Goal: Check status: Check status

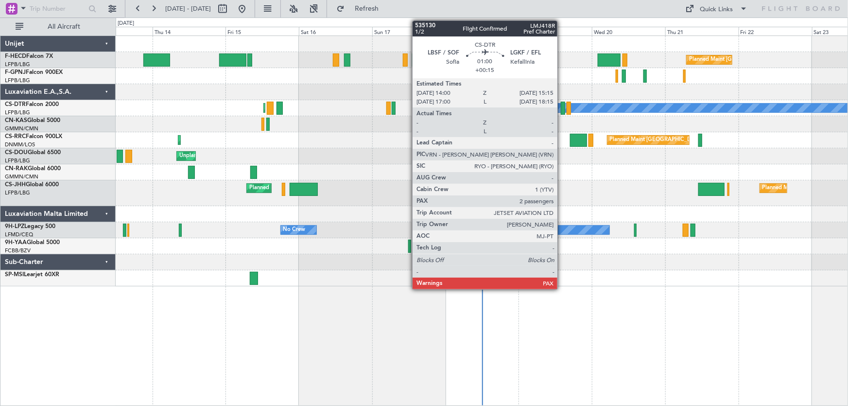
click at [562, 111] on div at bounding box center [563, 108] width 4 height 13
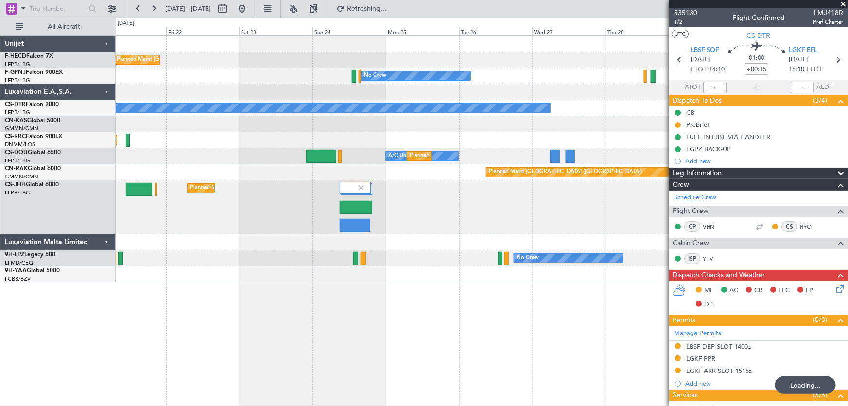
click at [332, 146] on div "Planned Maint [GEOGRAPHIC_DATA] ([GEOGRAPHIC_DATA])" at bounding box center [482, 140] width 732 height 16
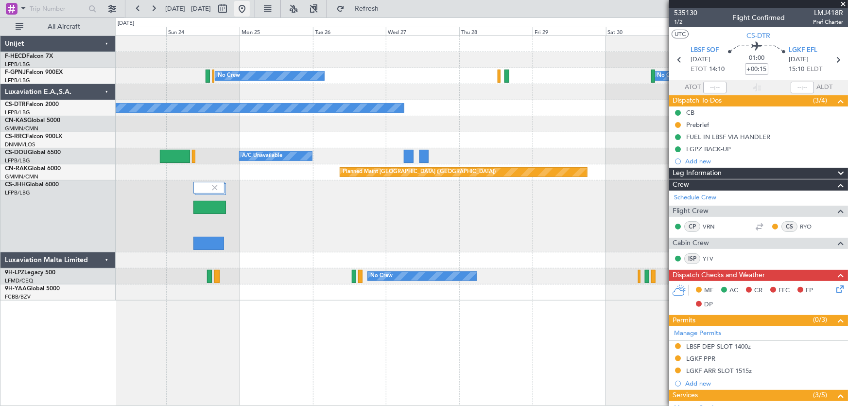
click at [250, 12] on button at bounding box center [242, 9] width 16 height 16
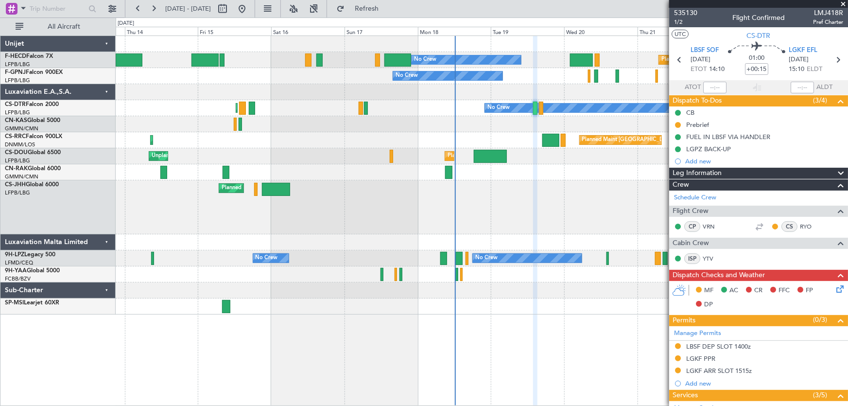
click at [417, 97] on div at bounding box center [482, 92] width 732 height 16
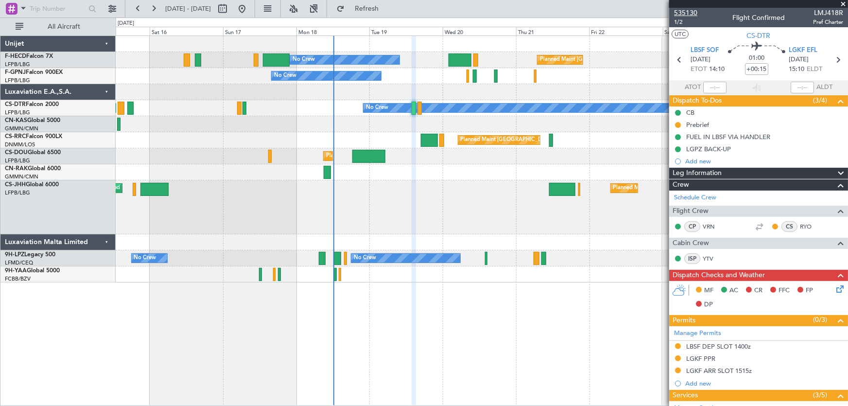
click at [689, 14] on span "535130" at bounding box center [685, 13] width 23 height 10
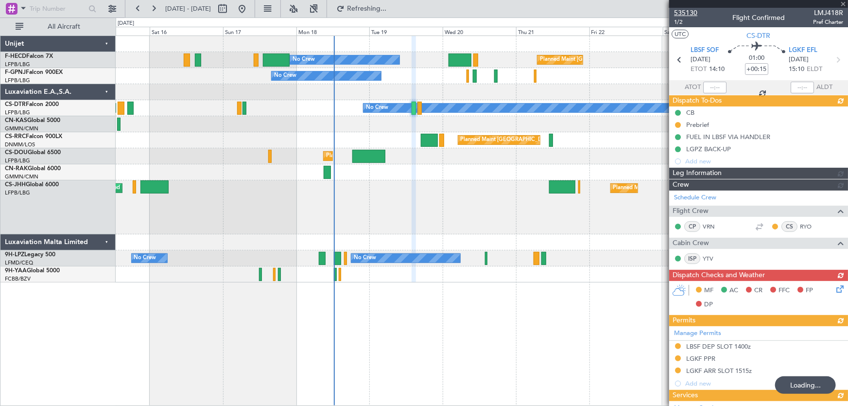
type input "-00:05"
type input "4"
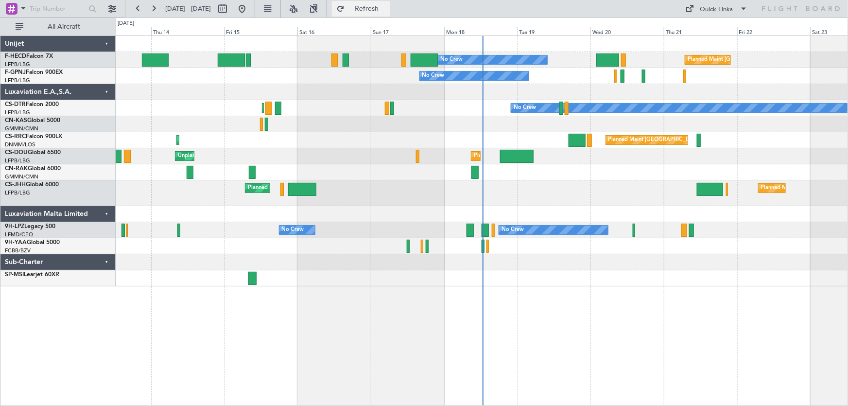
click at [387, 12] on span "Refresh" at bounding box center [366, 8] width 41 height 7
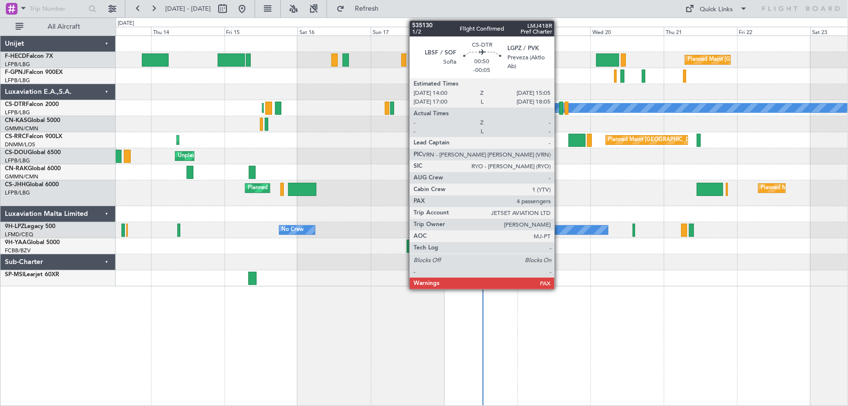
click at [559, 106] on div at bounding box center [560, 108] width 3 height 13
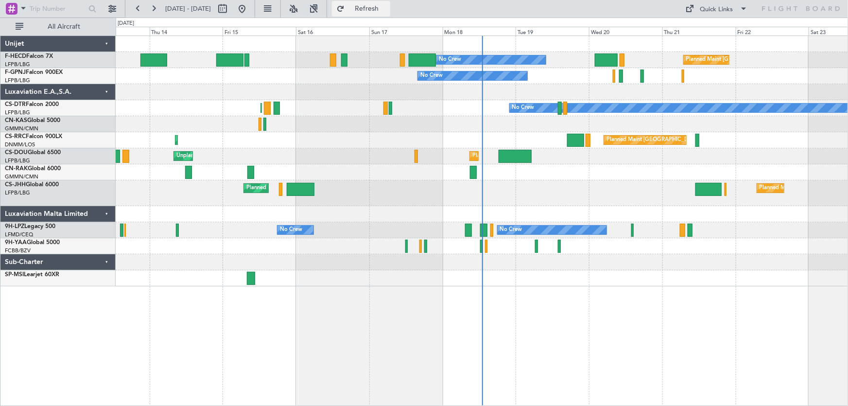
click at [387, 10] on span "Refresh" at bounding box center [366, 8] width 41 height 7
click at [250, 9] on button at bounding box center [242, 9] width 16 height 16
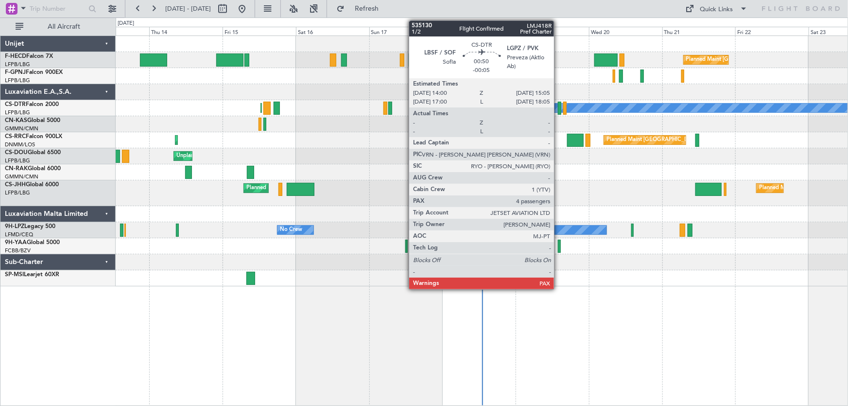
click at [558, 104] on div at bounding box center [559, 108] width 3 height 13
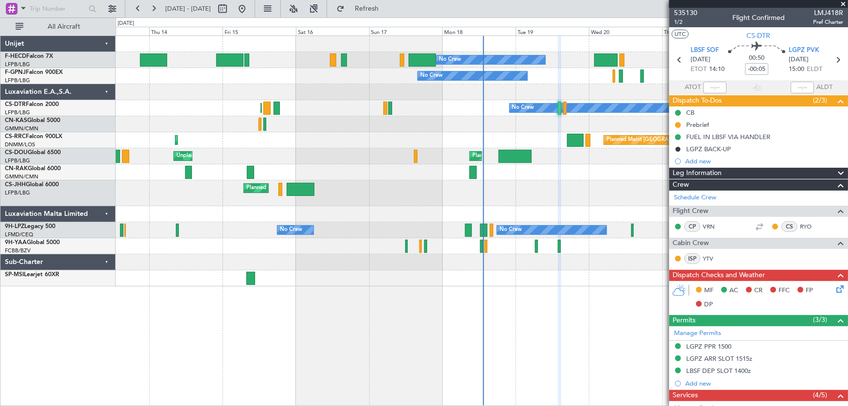
click at [250, 9] on div at bounding box center [232, 9] width 35 height 16
click at [250, 9] on button at bounding box center [242, 9] width 16 height 16
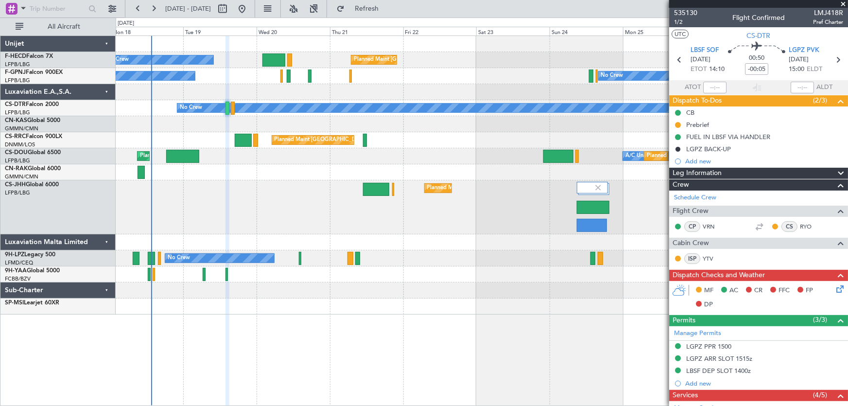
click at [178, 99] on div "Planned Maint [GEOGRAPHIC_DATA] ([GEOGRAPHIC_DATA]) No Crew No Crew No Crew No …" at bounding box center [482, 175] width 732 height 278
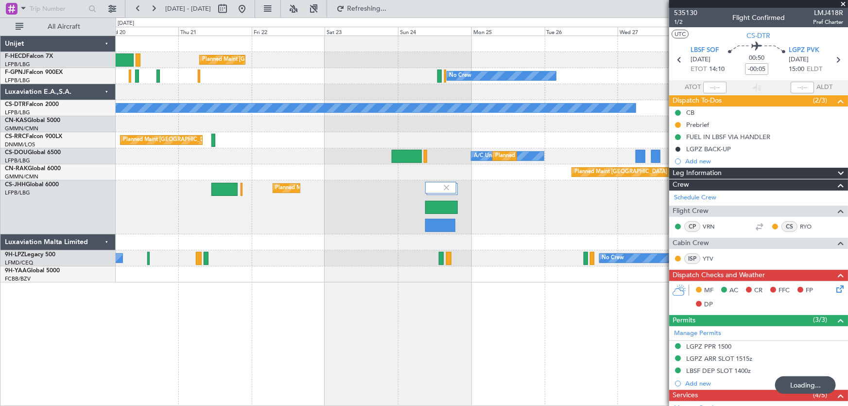
click at [508, 90] on div at bounding box center [482, 92] width 732 height 16
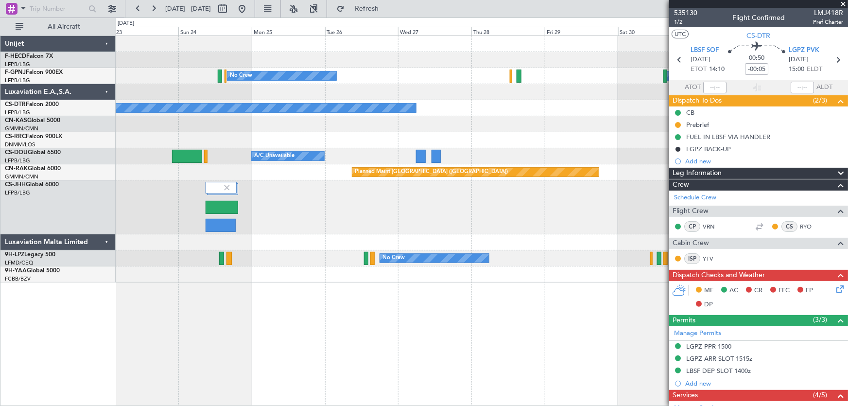
click at [290, 61] on div "Planned Maint [GEOGRAPHIC_DATA] ([GEOGRAPHIC_DATA]) Planned Maint [GEOGRAPHIC_D…" at bounding box center [482, 60] width 732 height 16
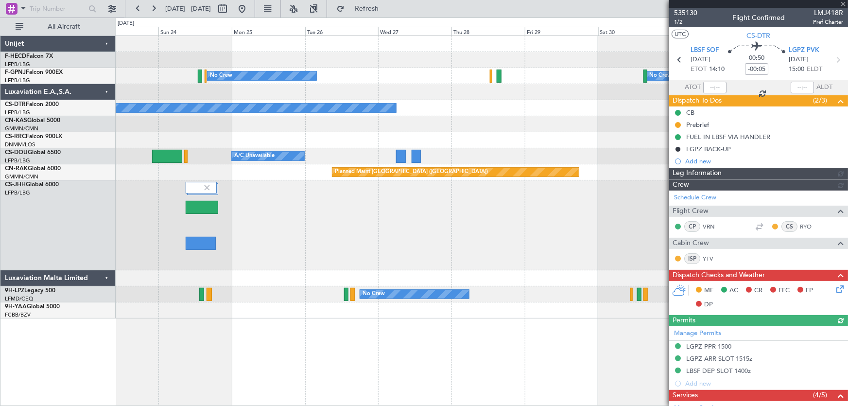
click at [210, 109] on div "No Crew" at bounding box center [482, 108] width 732 height 16
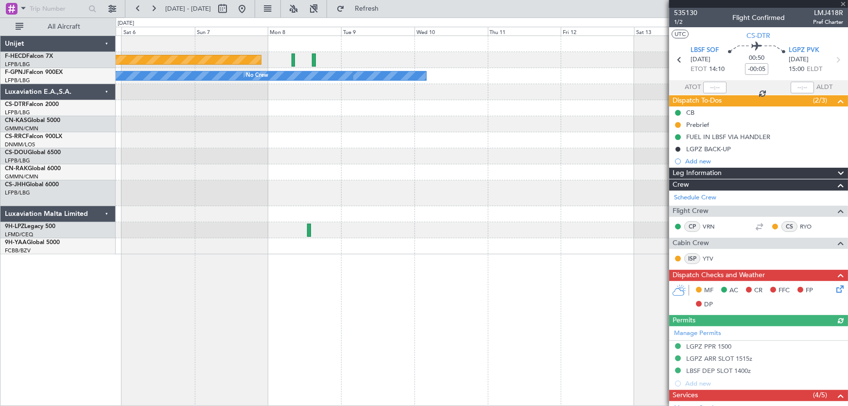
click at [302, 162] on div at bounding box center [482, 156] width 732 height 16
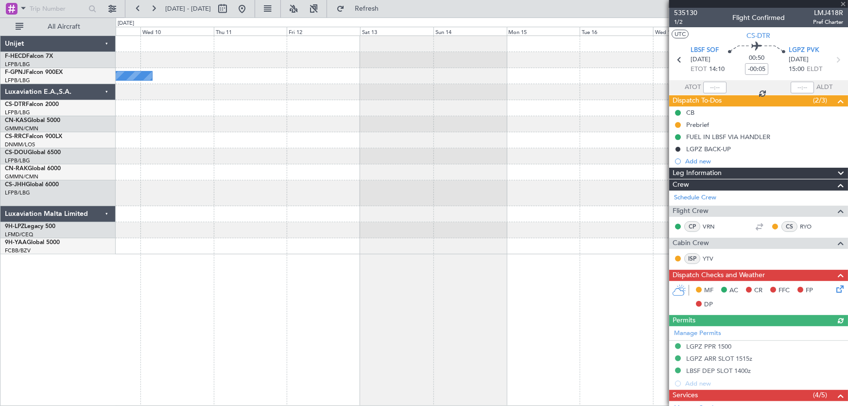
click at [366, 160] on div at bounding box center [482, 156] width 732 height 16
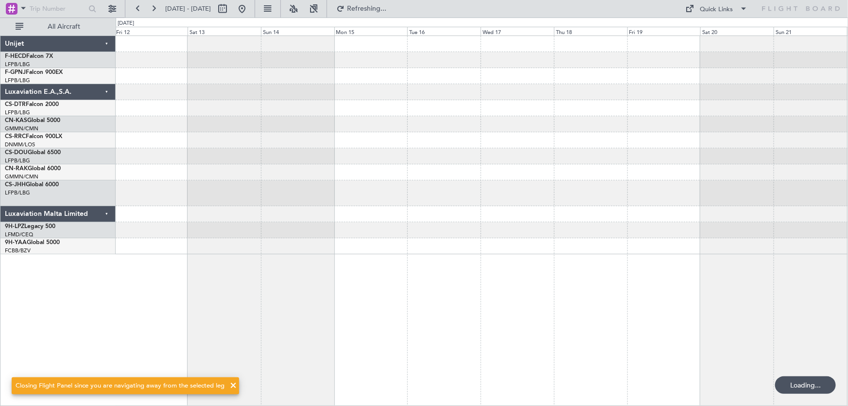
click at [316, 168] on div "No Crew" at bounding box center [482, 145] width 732 height 218
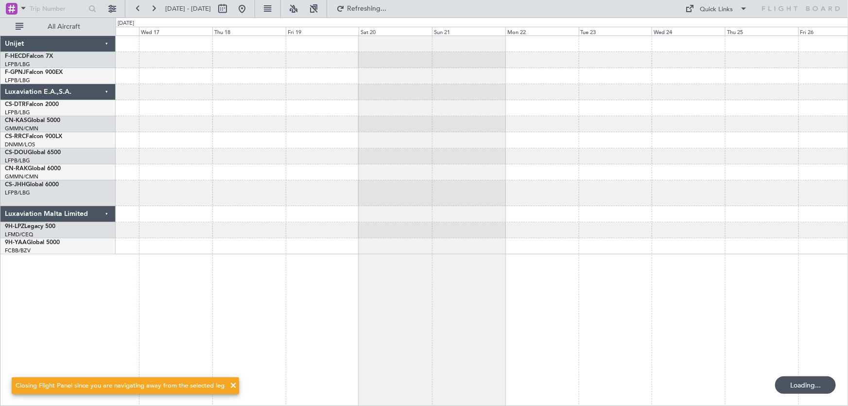
click at [301, 162] on div at bounding box center [482, 145] width 732 height 218
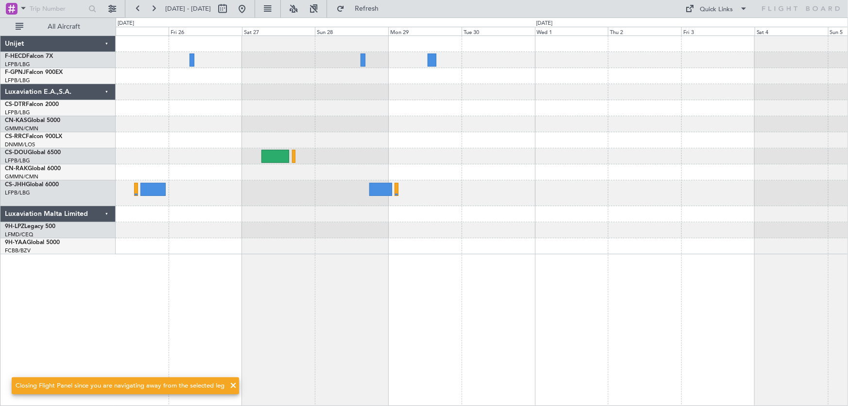
click at [397, 158] on div "Planned Maint [GEOGRAPHIC_DATA] ([GEOGRAPHIC_DATA]) No Crew Planned Maint Casab…" at bounding box center [482, 145] width 732 height 218
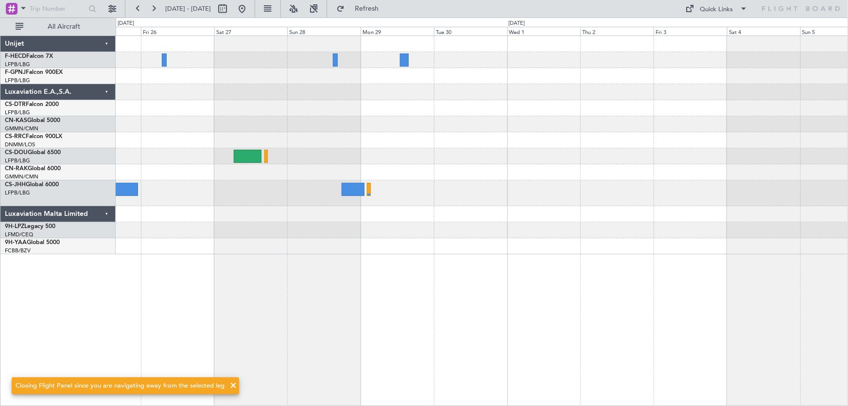
click at [342, 159] on div at bounding box center [482, 156] width 732 height 16
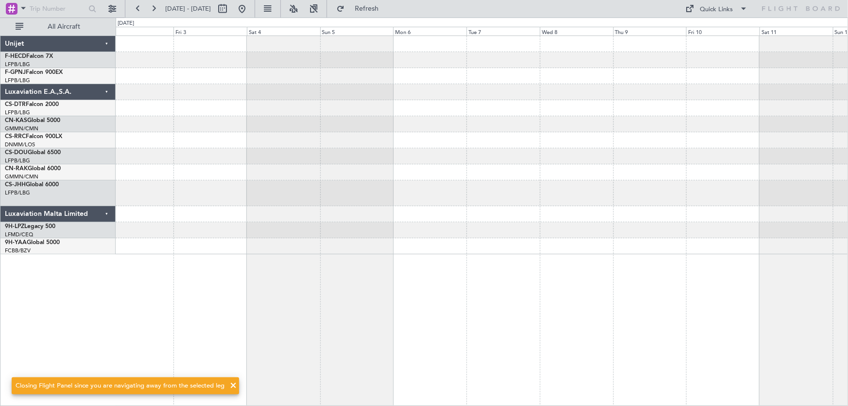
click at [366, 151] on div at bounding box center [482, 145] width 732 height 218
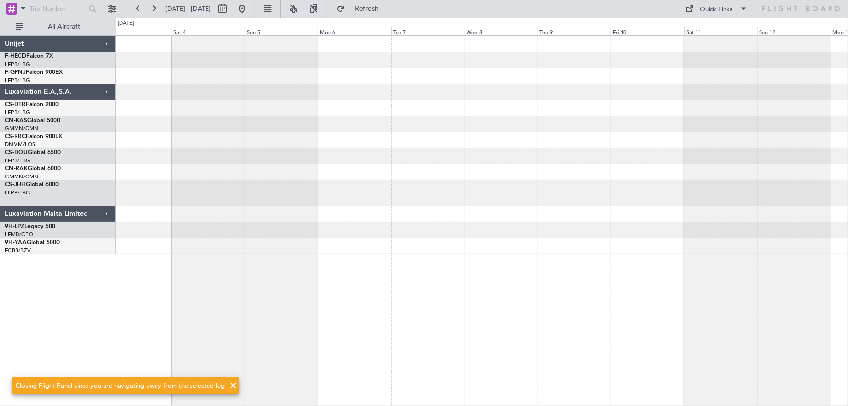
click at [441, 151] on div at bounding box center [482, 145] width 732 height 218
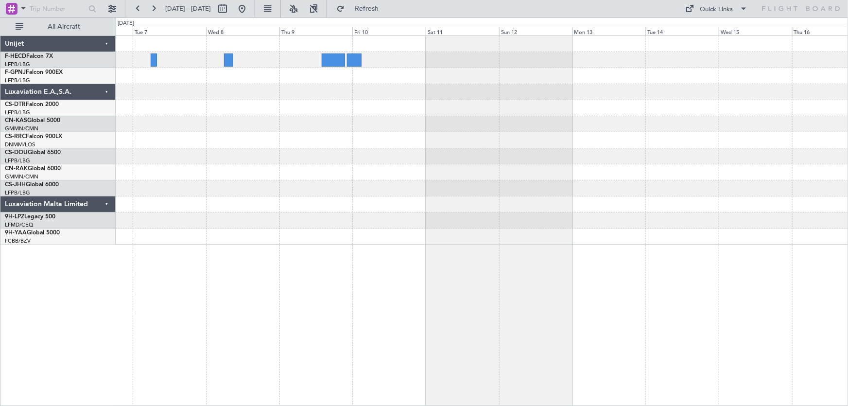
click at [302, 131] on div at bounding box center [482, 140] width 732 height 208
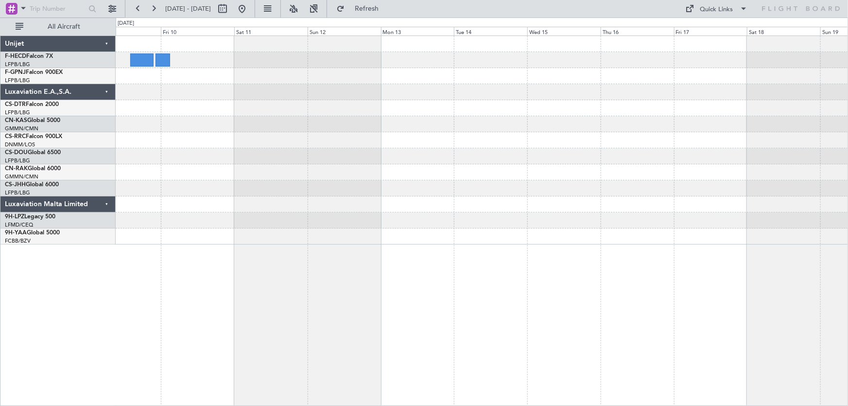
click at [424, 131] on div at bounding box center [482, 124] width 732 height 16
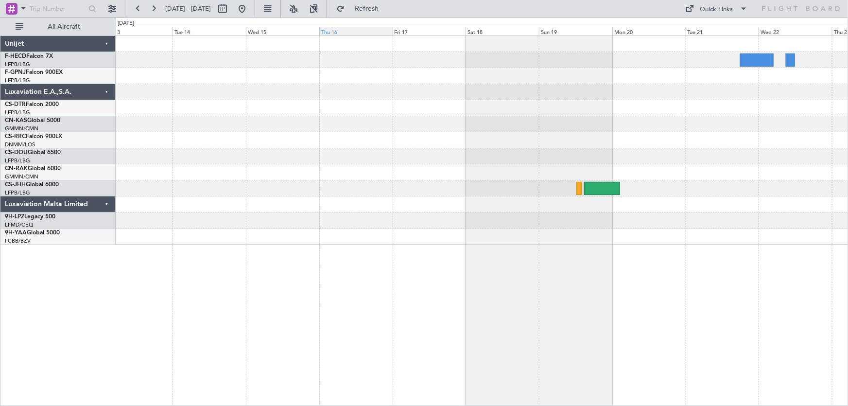
drag, startPoint x: 275, startPoint y: 10, endPoint x: 330, endPoint y: 34, distance: 60.5
click at [250, 10] on button at bounding box center [242, 9] width 16 height 16
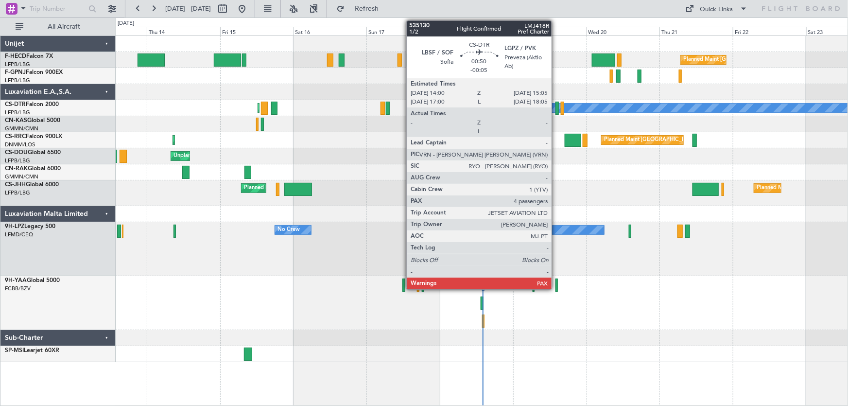
click at [556, 111] on div at bounding box center [556, 108] width 3 height 13
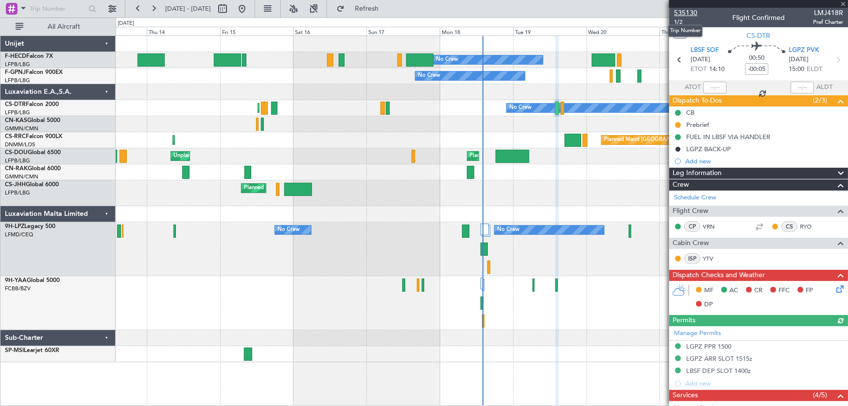
click at [685, 10] on span "535130" at bounding box center [685, 13] width 23 height 10
